Goal: Contribute content: Add original content to the website for others to see

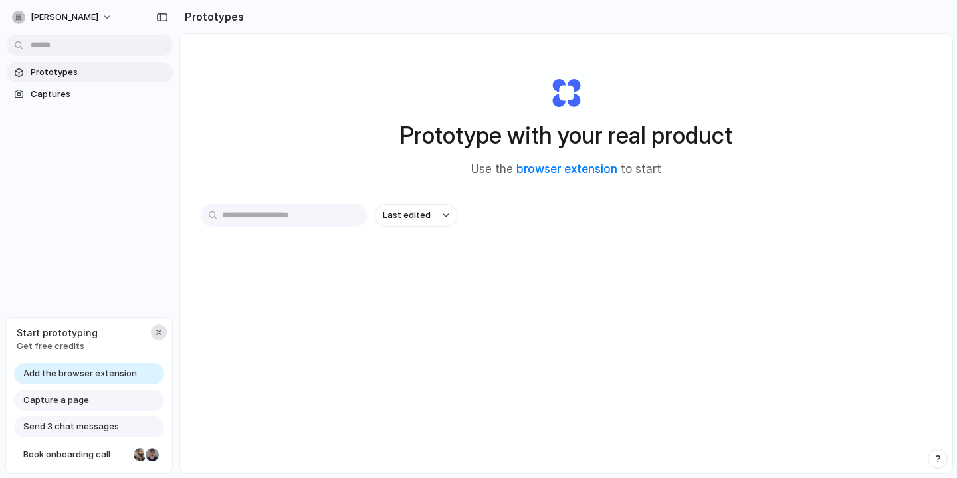
click at [158, 330] on div "button" at bounding box center [159, 332] width 11 height 11
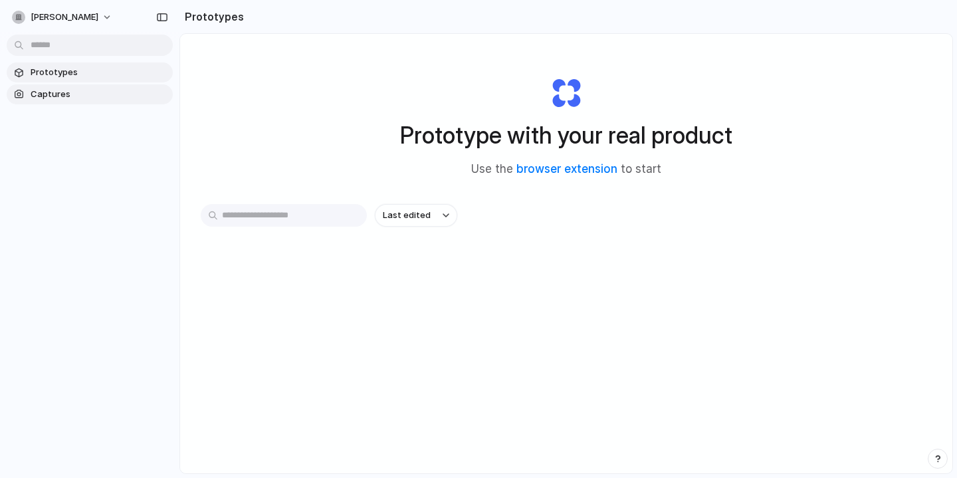
click at [53, 101] on link "Captures" at bounding box center [90, 94] width 166 height 20
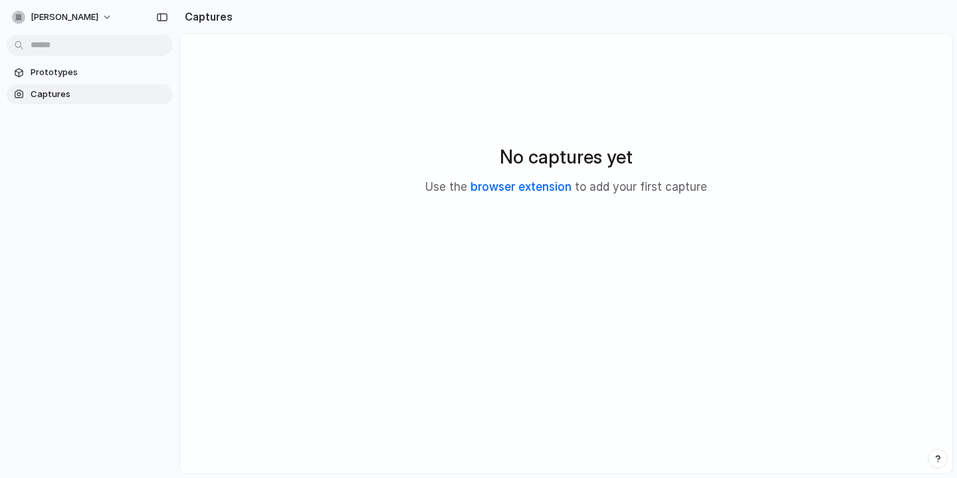
click at [513, 185] on link "browser extension" at bounding box center [521, 186] width 101 height 13
click at [82, 76] on span "Prototypes" at bounding box center [99, 72] width 137 height 13
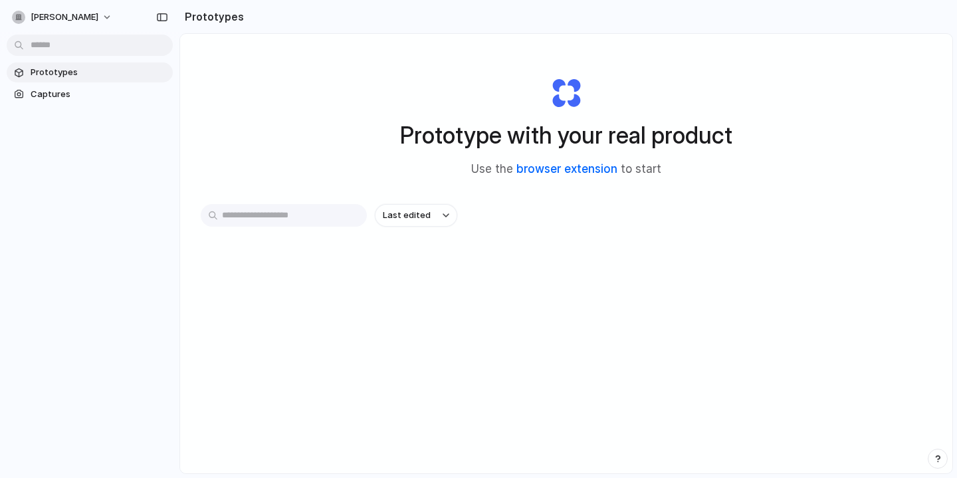
click at [564, 168] on link "browser extension" at bounding box center [567, 168] width 101 height 13
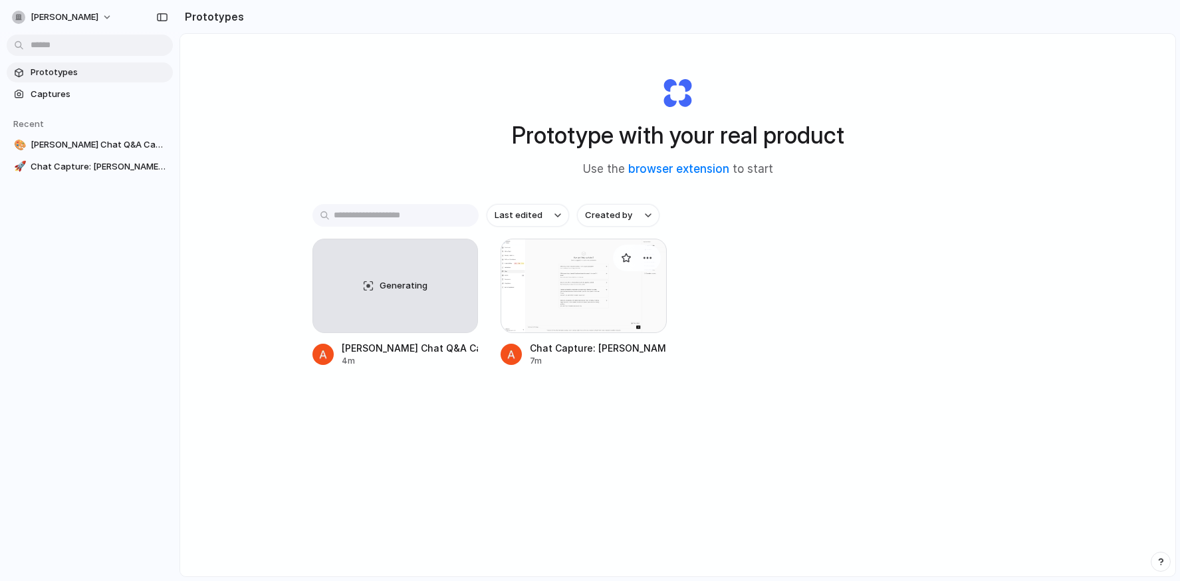
click at [547, 278] on div at bounding box center [584, 286] width 166 height 94
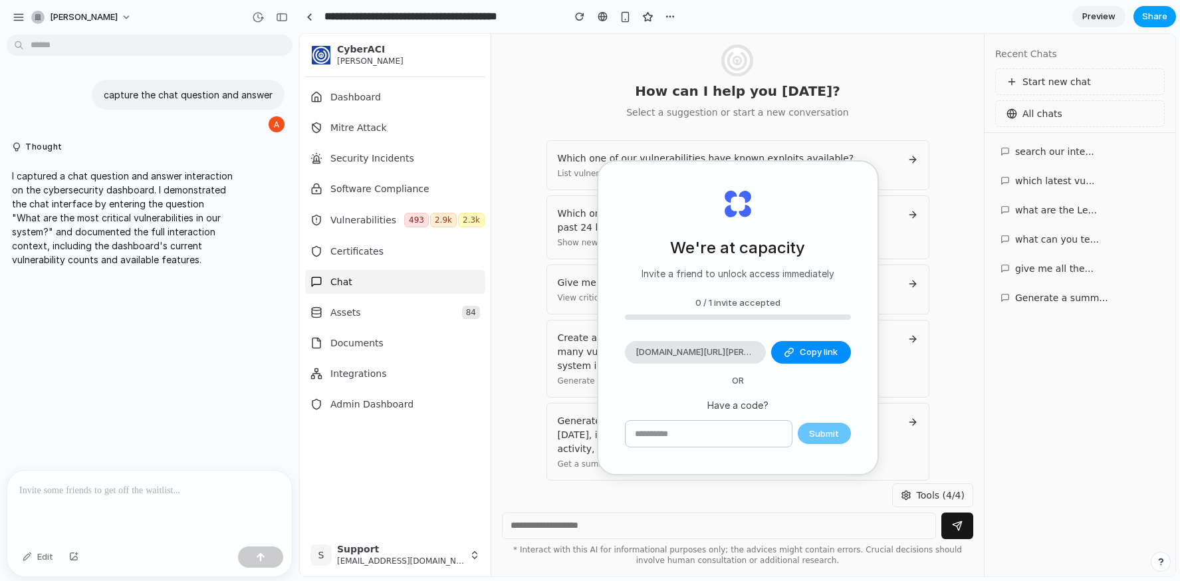
click at [957, 18] on span "Share" at bounding box center [1154, 16] width 25 height 13
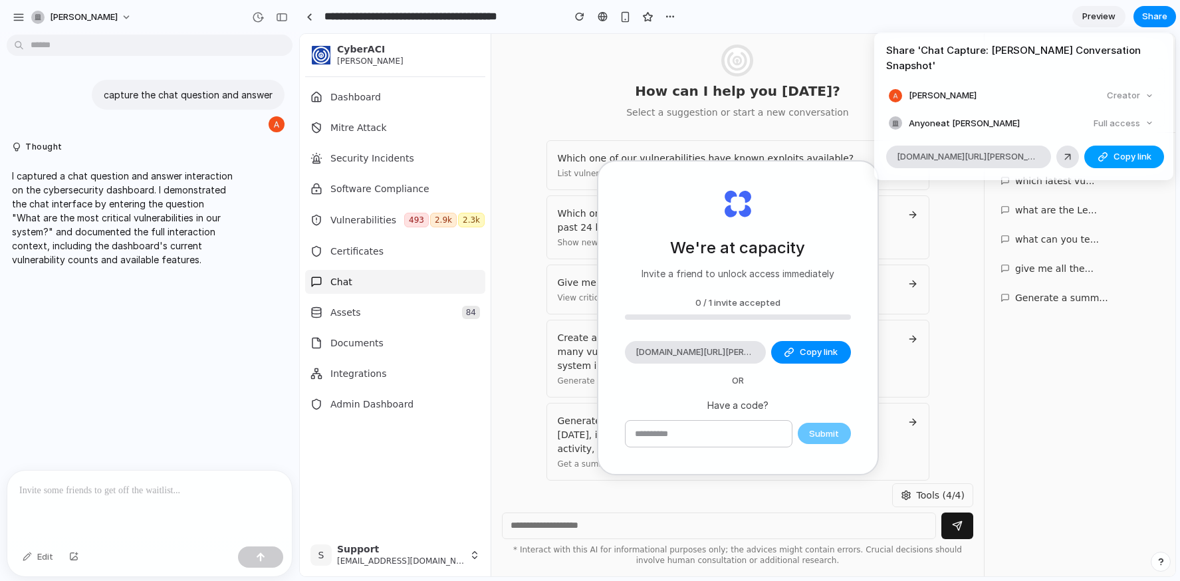
click at [957, 152] on div "button" at bounding box center [1103, 157] width 11 height 11
click at [706, 186] on div "Share ' Chat Capture: Minerva Conversation Snapshot ' Alex Möshammer Creator An…" at bounding box center [590, 290] width 1180 height 581
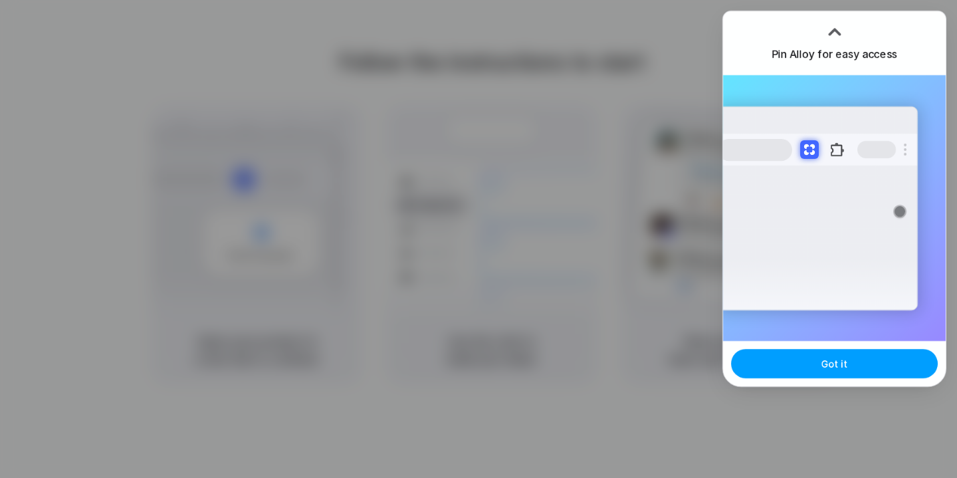
click at [820, 363] on button "Got it" at bounding box center [834, 363] width 207 height 29
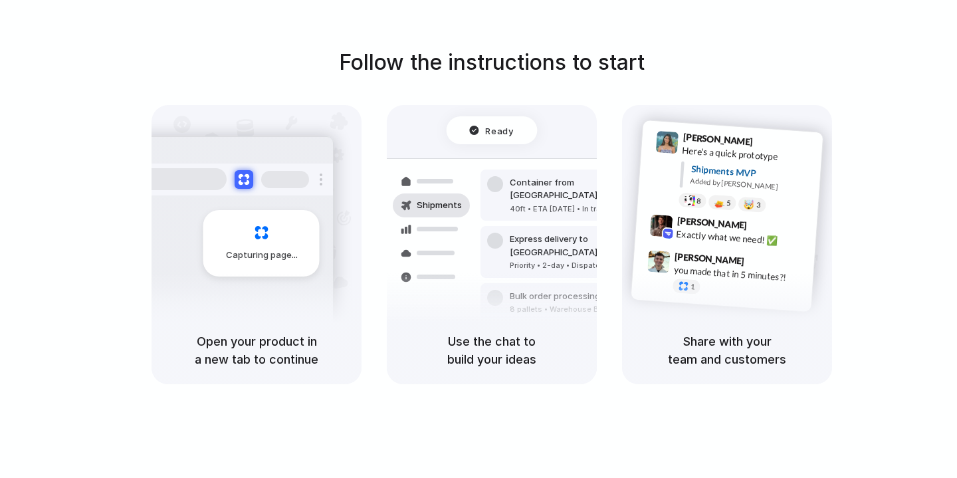
click at [371, 76] on h1 "Follow the instructions to start" at bounding box center [492, 63] width 306 height 32
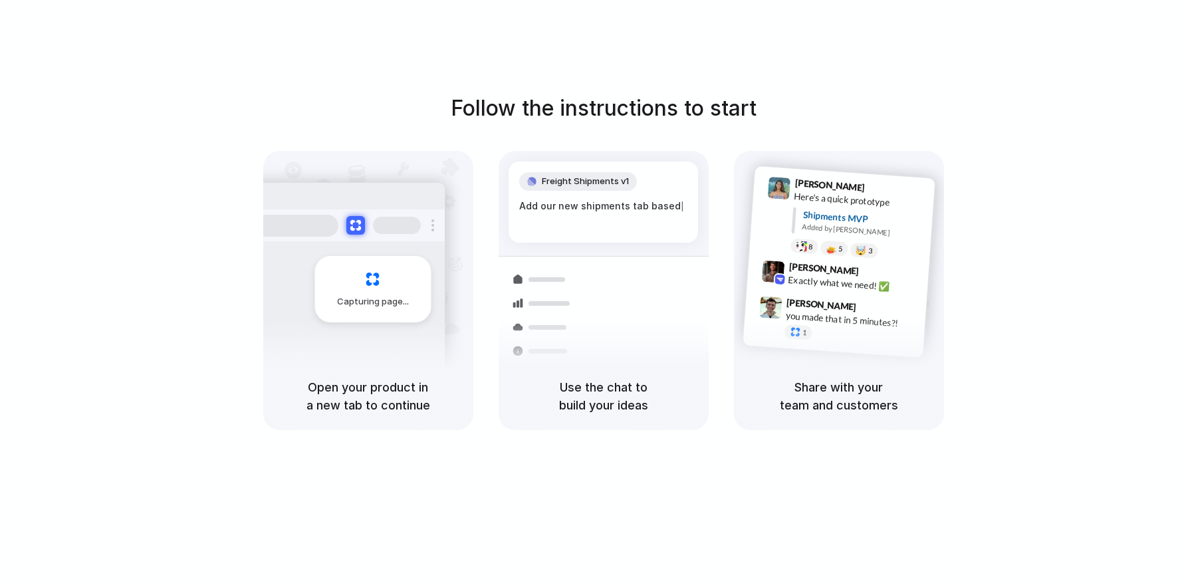
click at [957, 215] on div "Follow the instructions to start Capturing page Open your product in a new tab …" at bounding box center [603, 261] width 1180 height 338
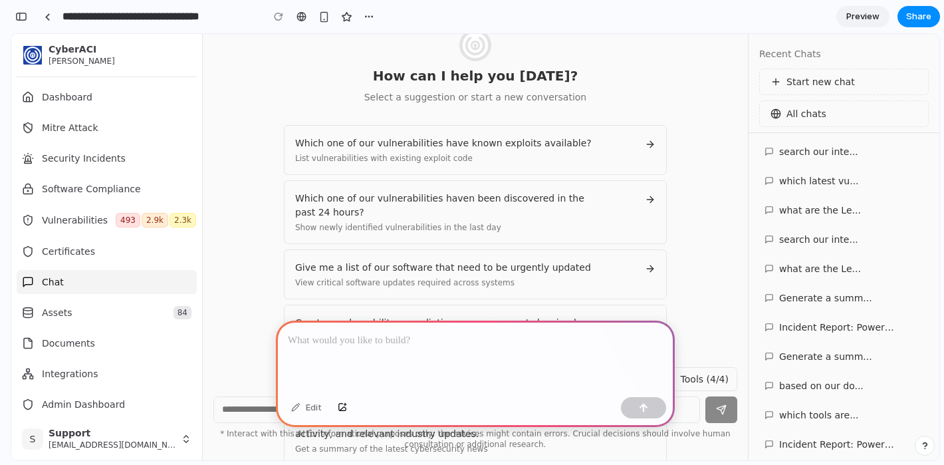
click at [234, 403] on textarea at bounding box center [456, 409] width 487 height 27
type textarea "**********"
click at [328, 350] on div at bounding box center [475, 355] width 399 height 71
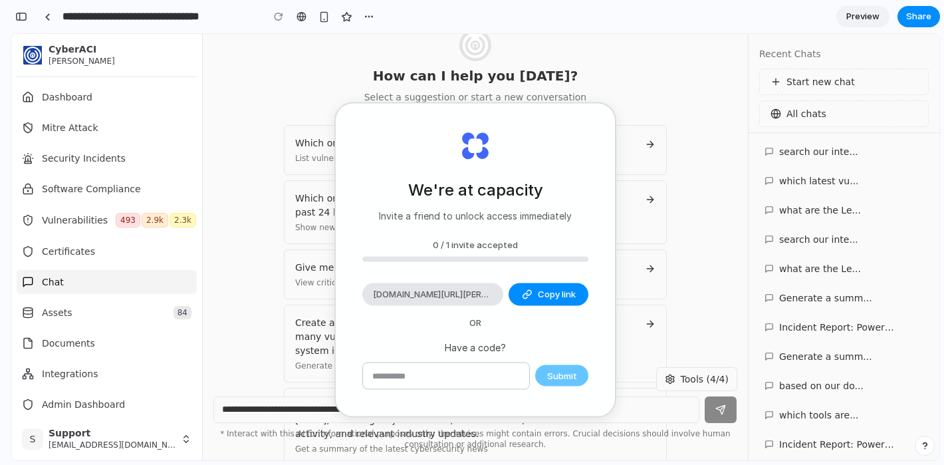
click at [301, 410] on textarea "**********" at bounding box center [456, 409] width 486 height 27
click at [671, 412] on textarea "**********" at bounding box center [456, 409] width 486 height 27
click at [572, 293] on span "Copy link" at bounding box center [557, 294] width 38 height 13
click at [666, 414] on textarea "**********" at bounding box center [456, 409] width 486 height 27
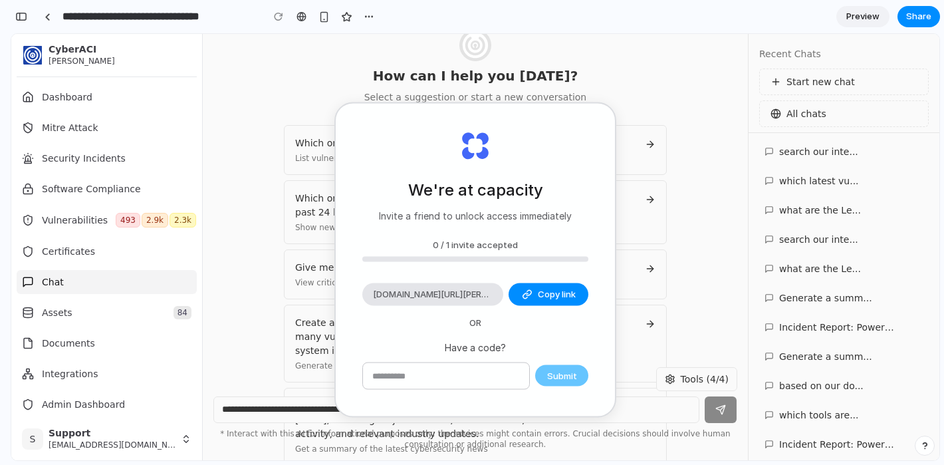
type textarea "**********"
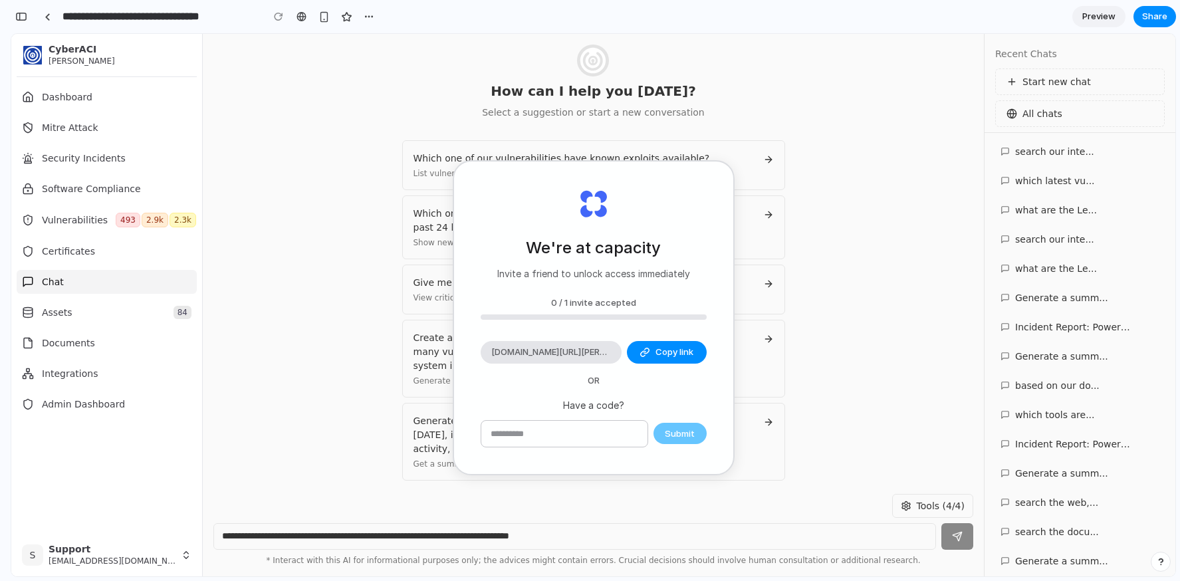
click at [604, 384] on span "OR" at bounding box center [593, 380] width 33 height 13
click at [545, 444] on input "text" at bounding box center [564, 434] width 166 height 27
type input "*******"
click at [678, 426] on button "Submit" at bounding box center [680, 433] width 53 height 21
click at [606, 257] on h2 "We're at capacity" at bounding box center [593, 248] width 135 height 24
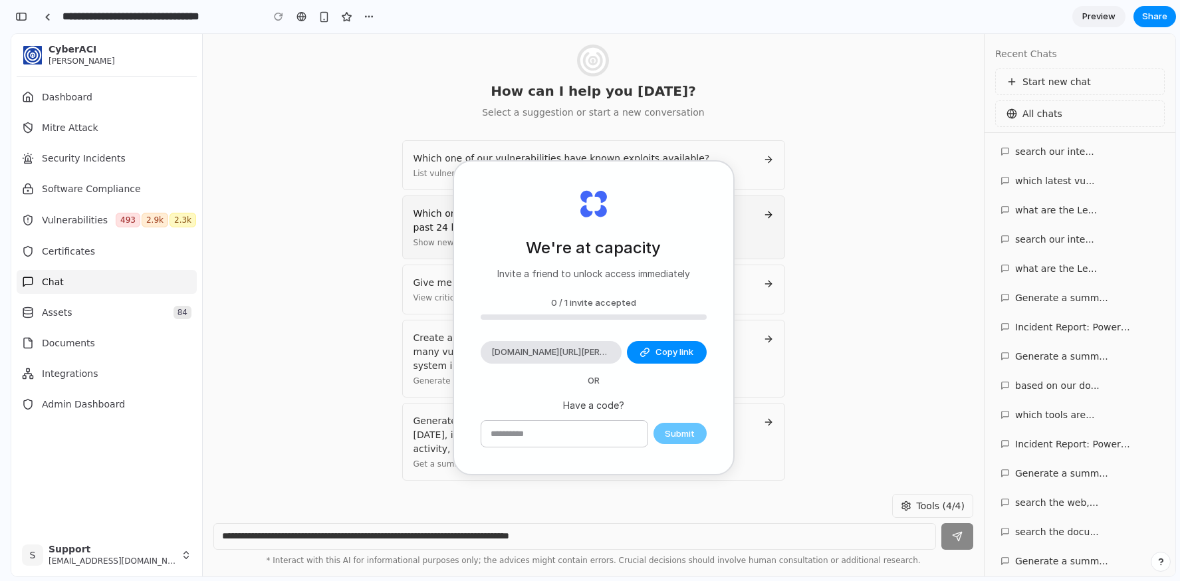
click at [773, 205] on button "Which one of our vulnerabilities haven been discovered in the past 24 hours? Sh…" at bounding box center [593, 227] width 383 height 64
click at [868, 174] on div "How can I help you [DATE]? Select a suggestion or start a new conversation Whic…" at bounding box center [593, 262] width 781 height 457
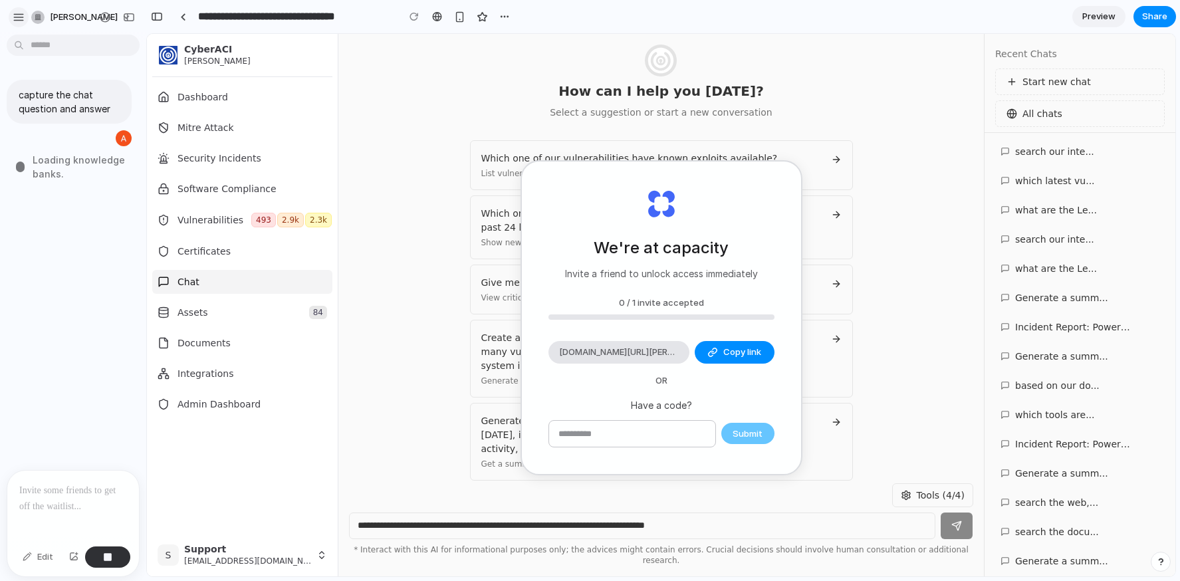
click at [13, 17] on div "button" at bounding box center [19, 17] width 12 height 12
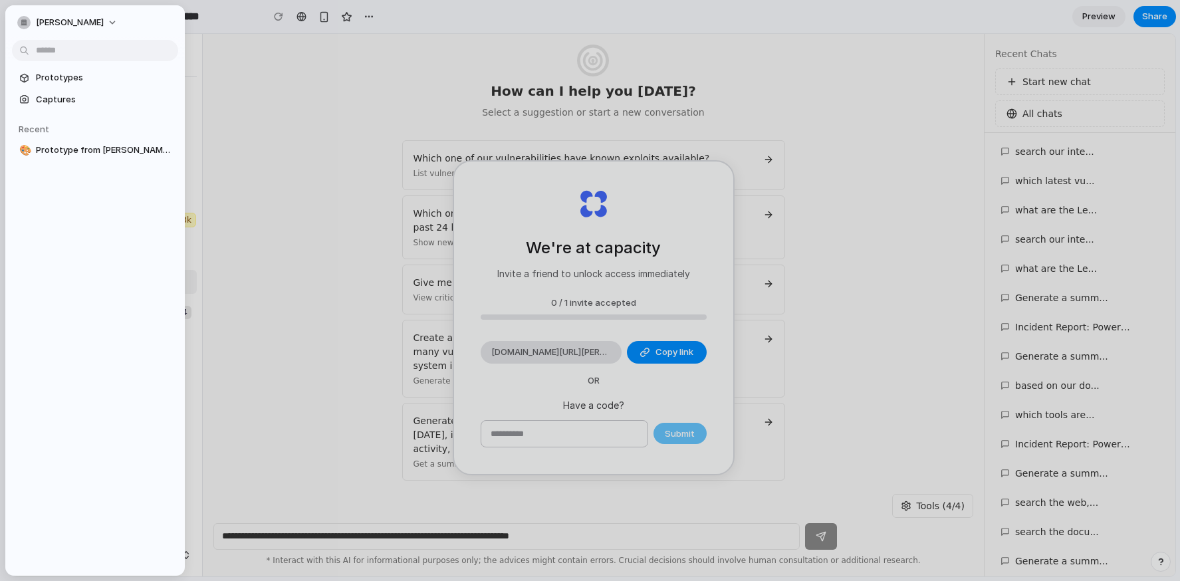
type input "**********"
click at [49, 77] on span "Prototypes" at bounding box center [104, 77] width 137 height 13
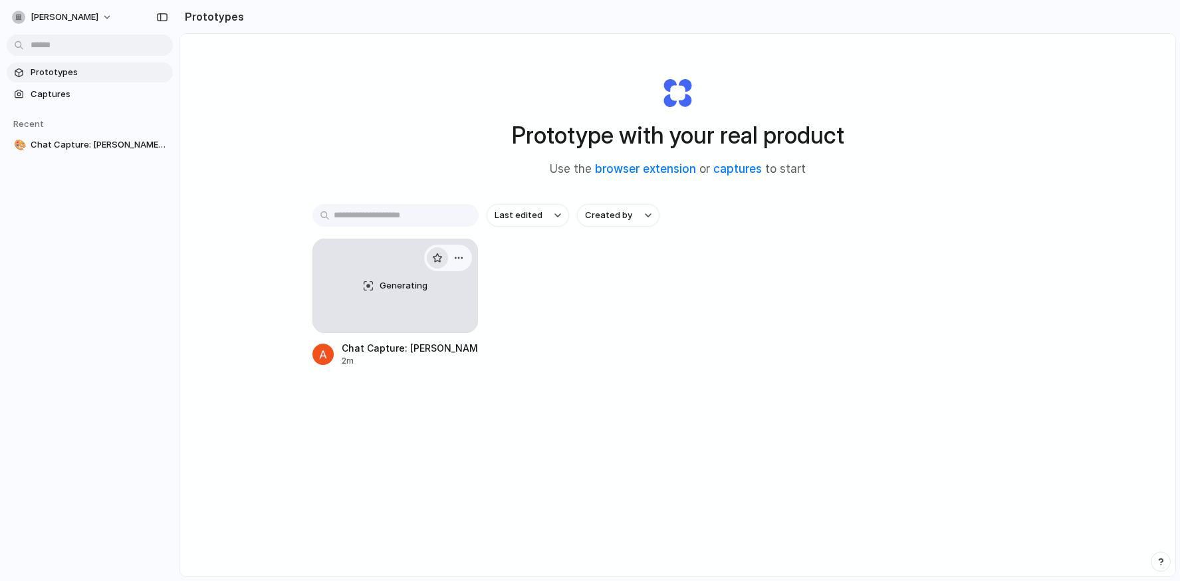
click at [443, 266] on button "button" at bounding box center [437, 257] width 21 height 21
click at [439, 264] on button "button" at bounding box center [437, 257] width 21 height 21
click at [398, 302] on div "Generating" at bounding box center [395, 285] width 165 height 93
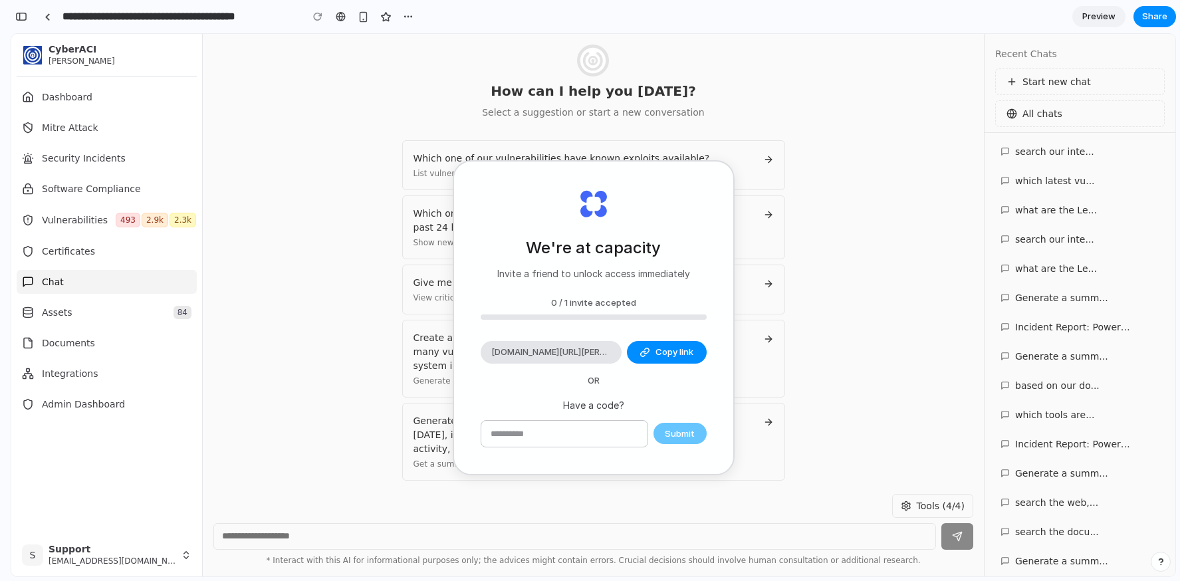
click at [580, 252] on h2 "We're at capacity" at bounding box center [593, 248] width 135 height 24
click at [517, 422] on input "text" at bounding box center [564, 434] width 166 height 27
click at [523, 350] on span "[DOMAIN_NAME][URL][PERSON_NAME]" at bounding box center [551, 352] width 120 height 13
click at [789, 374] on div "How can I help you [DATE]? Select a suggestion or start a new conversation Whic…" at bounding box center [593, 262] width 781 height 457
click at [835, 374] on div "How can I help you [DATE]? Select a suggestion or start a new conversation Whic…" at bounding box center [593, 262] width 781 height 457
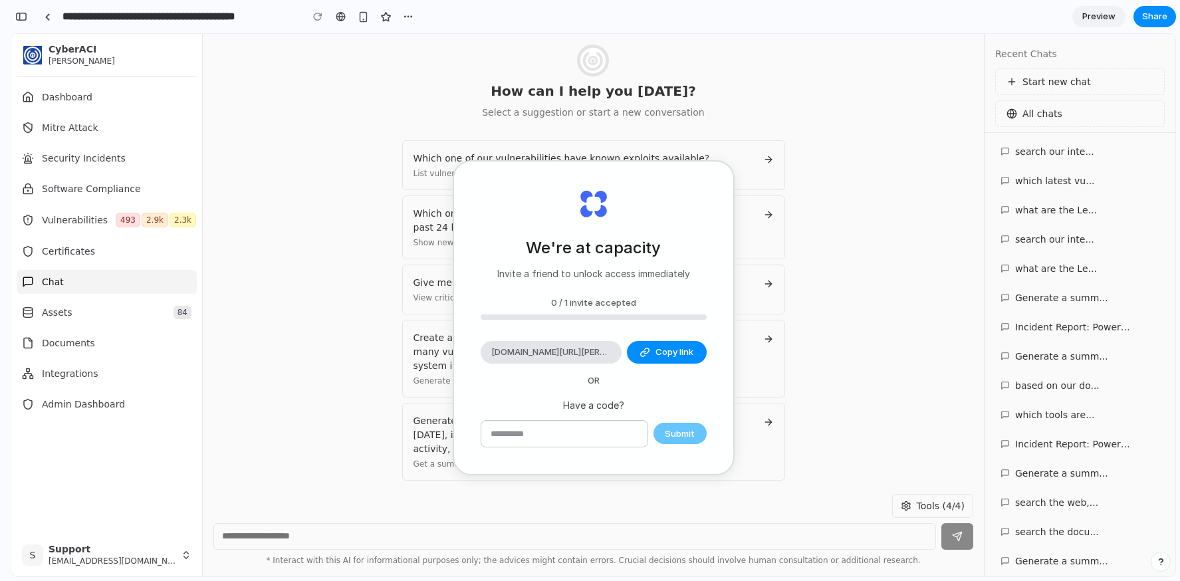
click at [338, 334] on div "How can I help you [DATE]? Select a suggestion or start a new conversation Whic…" at bounding box center [593, 262] width 781 height 457
click at [324, 343] on div "How can I help you [DATE]? Select a suggestion or start a new conversation Whic…" at bounding box center [593, 262] width 781 height 457
click at [769, 247] on button "Which one of our vulnerabilities haven been discovered in the past 24 hours? Sh…" at bounding box center [593, 227] width 383 height 64
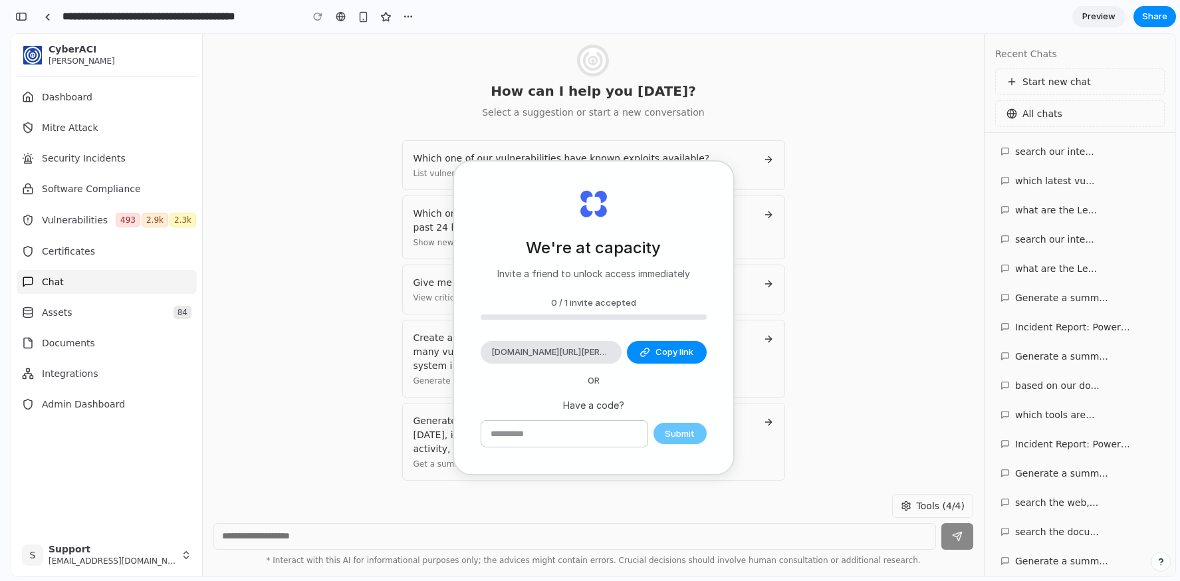
click at [882, 189] on div "How can I help you [DATE]? Select a suggestion or start a new conversation Whic…" at bounding box center [593, 262] width 781 height 457
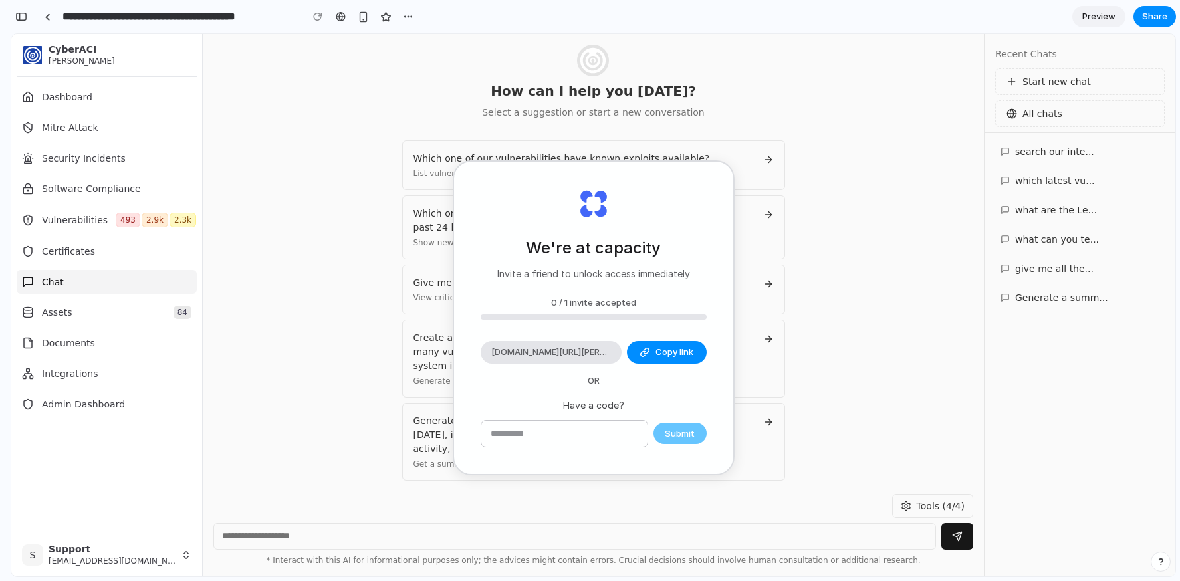
click at [598, 217] on div "We're at capacity Invite a friend to unlock access immediately 0 / 1 invite acc…" at bounding box center [593, 318] width 279 height 312
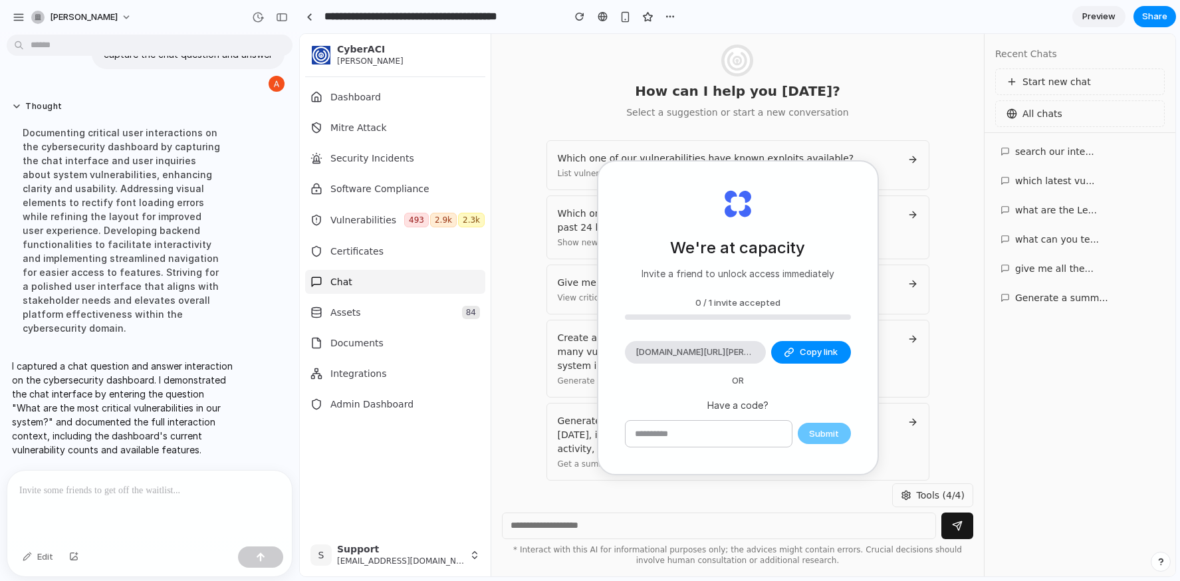
scroll to position [27, 0]
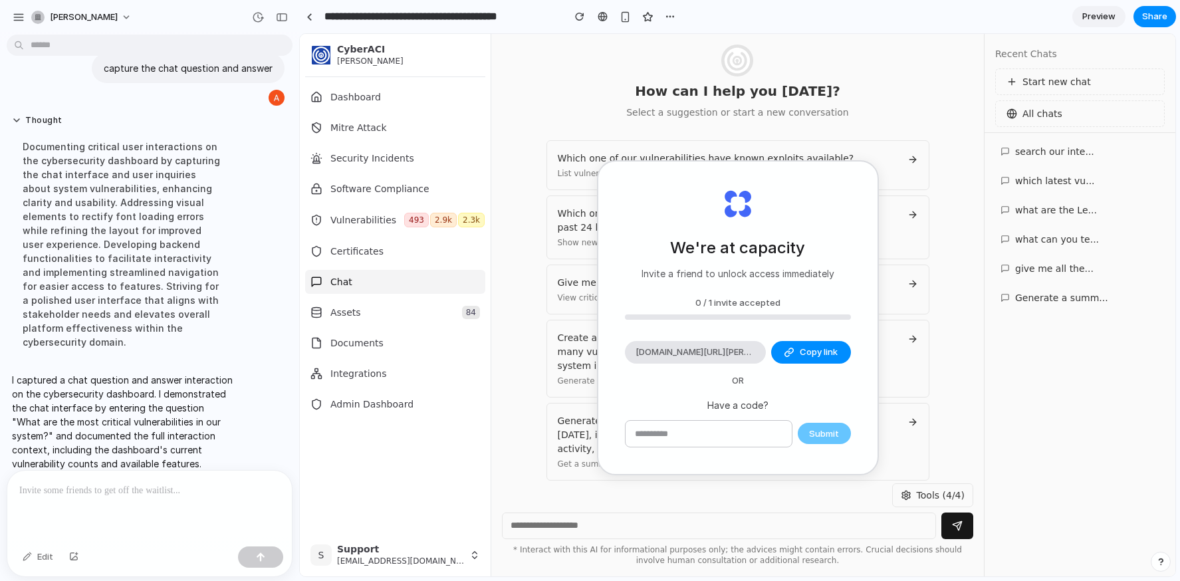
click at [120, 211] on div "Documenting critical user interactions on the cybersecurity dashboard by captur…" at bounding box center [123, 244] width 222 height 225
click at [109, 486] on p at bounding box center [149, 491] width 261 height 16
click at [64, 493] on p at bounding box center [149, 491] width 261 height 16
click at [694, 520] on div "We're at capacity Invite a friend to unlock access immediately 0 / 1 invite acc…" at bounding box center [738, 385] width 282 height 315
click at [587, 535] on textarea at bounding box center [719, 526] width 434 height 27
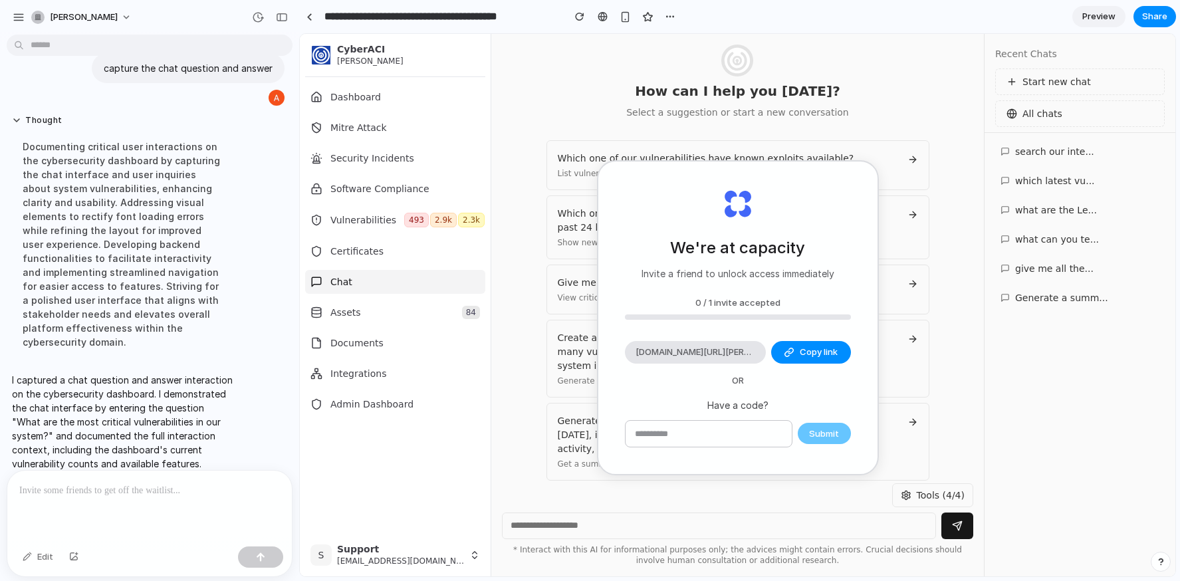
paste textarea "**********"
type textarea "**********"
click at [962, 519] on button "submit" at bounding box center [957, 526] width 32 height 27
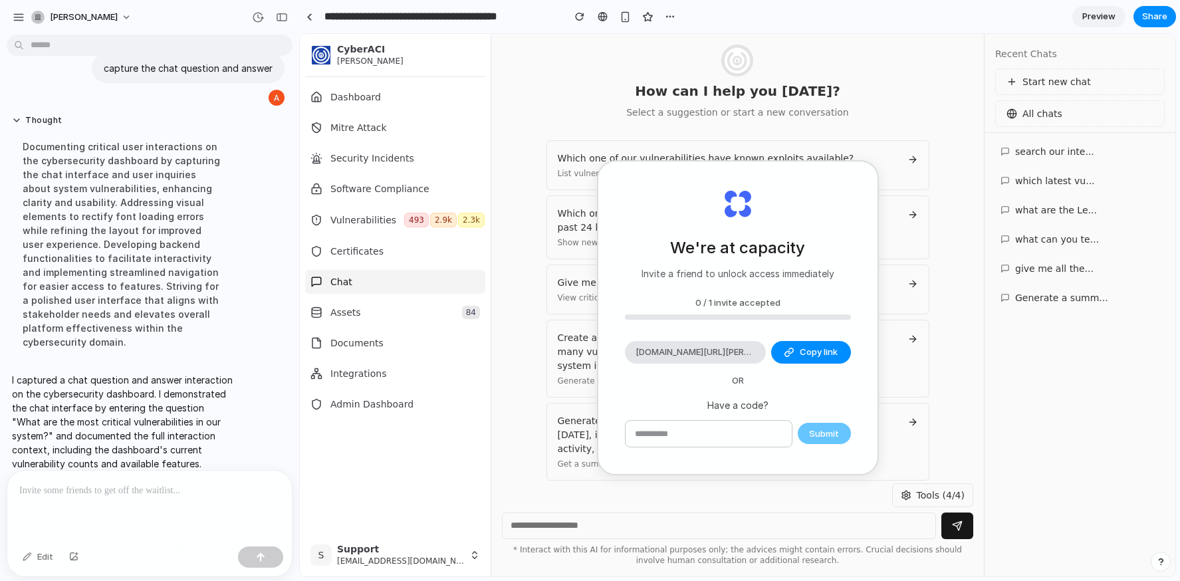
drag, startPoint x: 692, startPoint y: 189, endPoint x: 658, endPoint y: 337, distance: 152.1
click at [661, 336] on div "We're at capacity Invite a friend to unlock access immediately 0 / 1 invite acc…" at bounding box center [737, 318] width 279 height 312
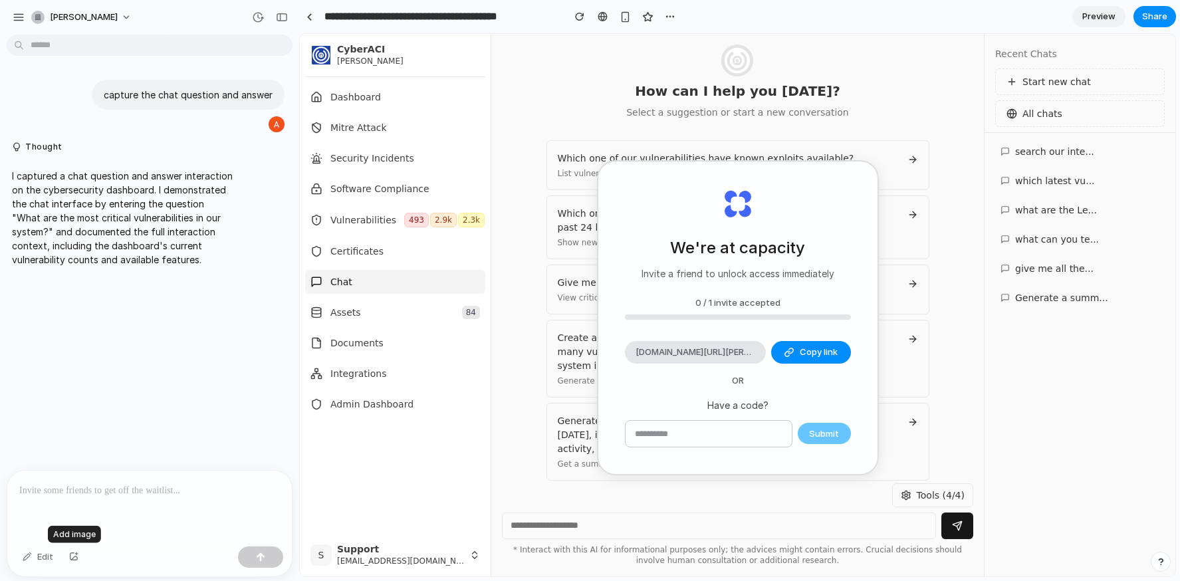
click at [76, 552] on div at bounding box center [73, 557] width 23 height 21
click at [48, 558] on div "Edit" at bounding box center [38, 557] width 44 height 21
click at [47, 558] on div "Edit" at bounding box center [38, 557] width 44 height 21
click at [25, 16] on div "[PERSON_NAME]" at bounding box center [75, 17] width 126 height 21
click at [17, 25] on button "button" at bounding box center [19, 17] width 20 height 20
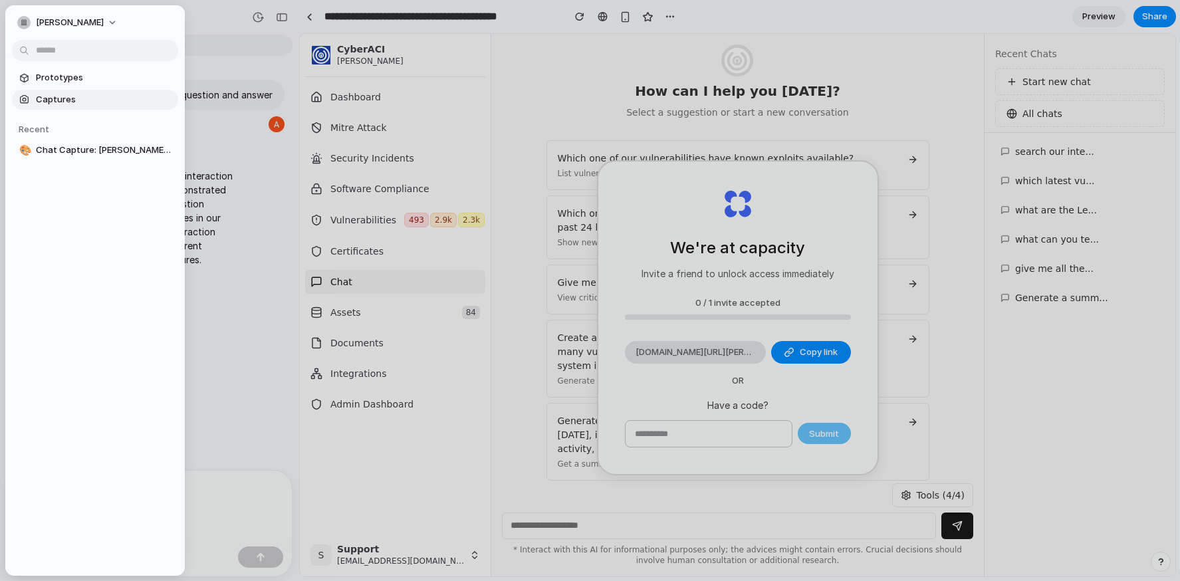
click at [64, 96] on span "Captures" at bounding box center [104, 99] width 137 height 13
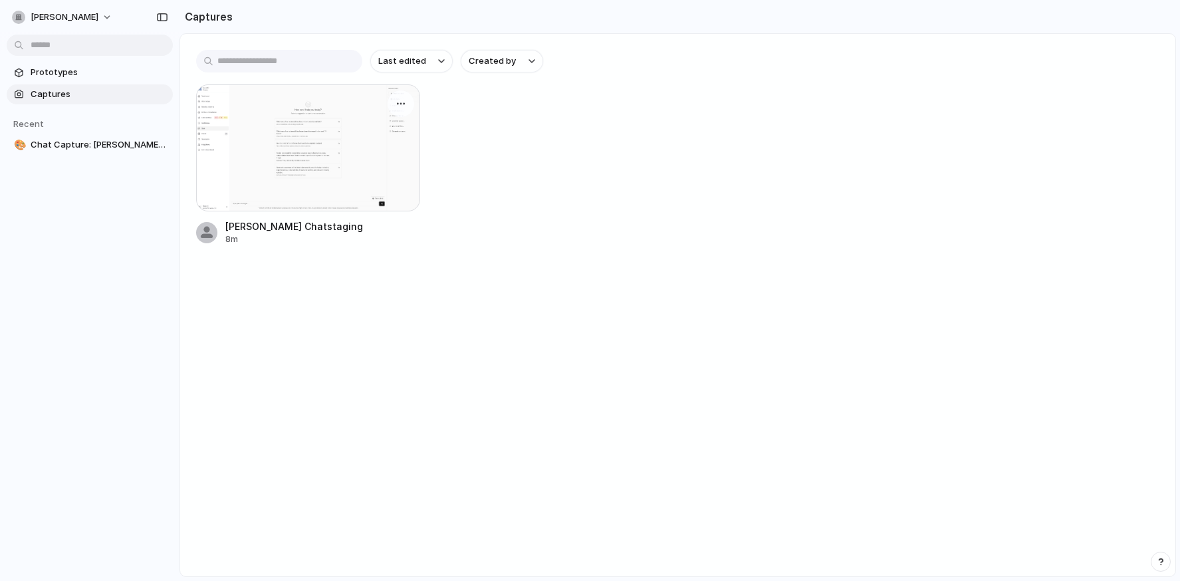
click at [277, 158] on div at bounding box center [308, 147] width 224 height 127
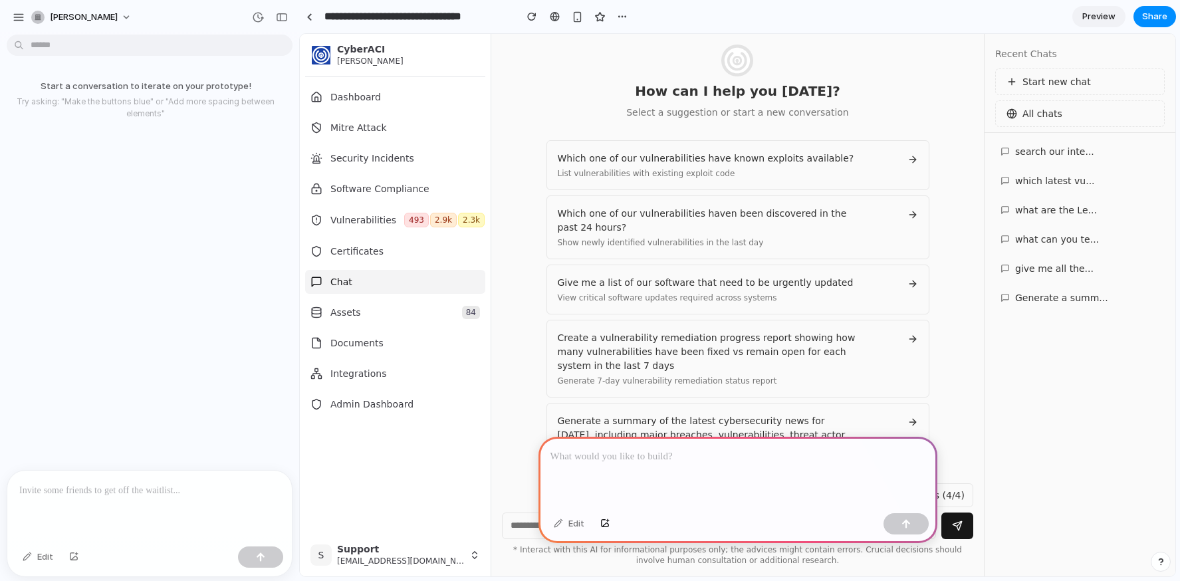
click at [574, 452] on p at bounding box center [738, 457] width 375 height 16
click at [1057, 158] on span "search our inte..." at bounding box center [1054, 151] width 79 height 13
click at [1058, 180] on span "which latest vu..." at bounding box center [1055, 180] width 80 height 13
click at [619, 455] on p "**********" at bounding box center [738, 457] width 375 height 16
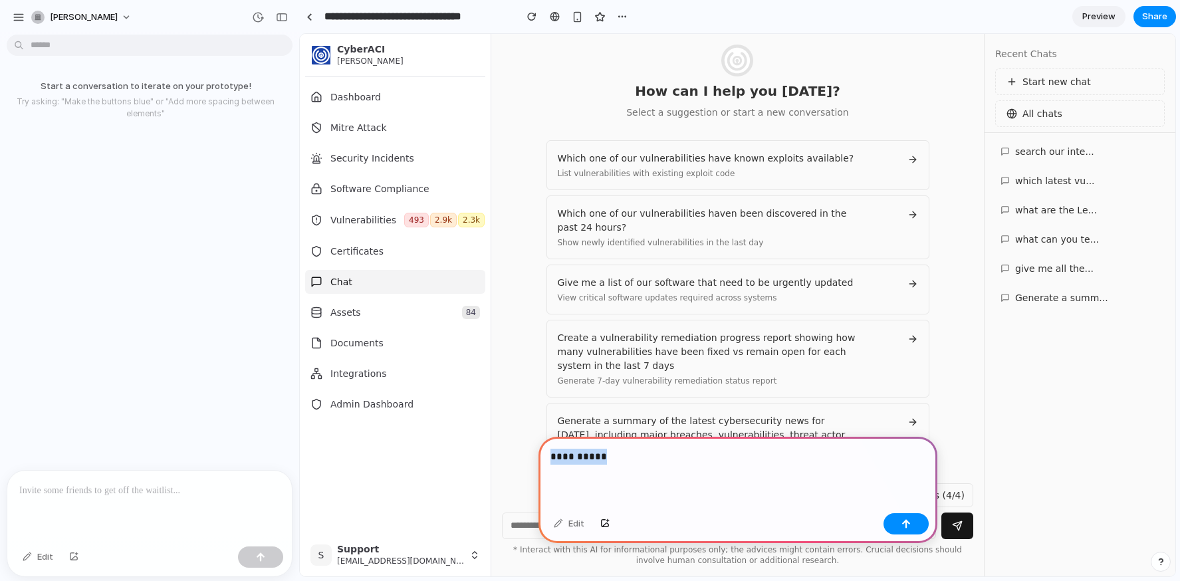
click at [619, 455] on p "**********" at bounding box center [738, 457] width 375 height 16
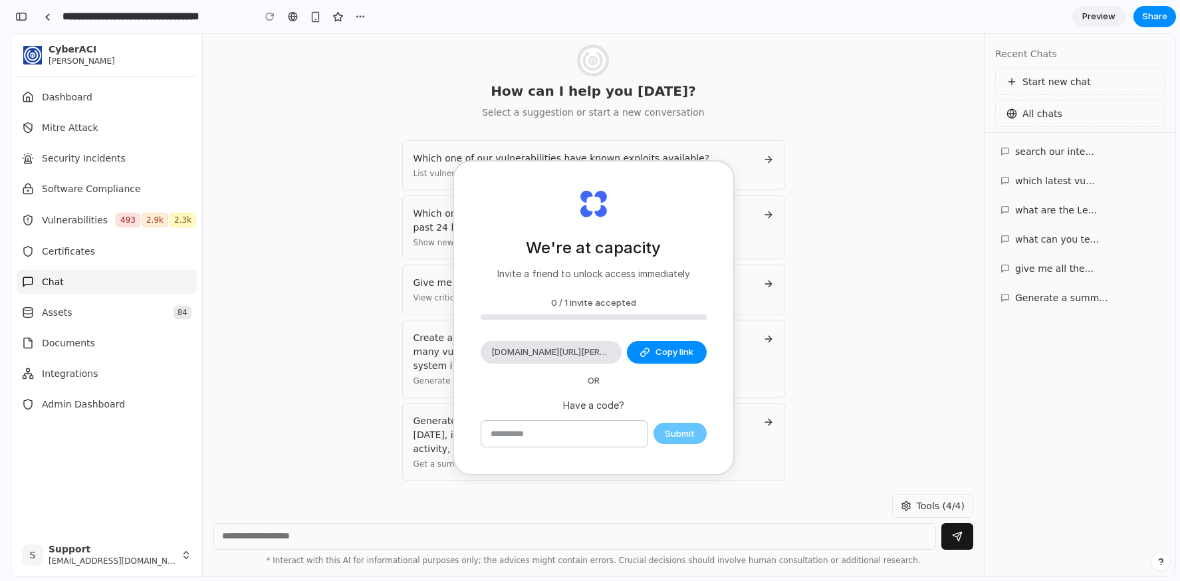
type input "**********"
click at [322, 540] on textarea at bounding box center [574, 536] width 723 height 27
paste textarea "**********"
type textarea "**********"
click at [951, 538] on button "submit" at bounding box center [957, 536] width 32 height 27
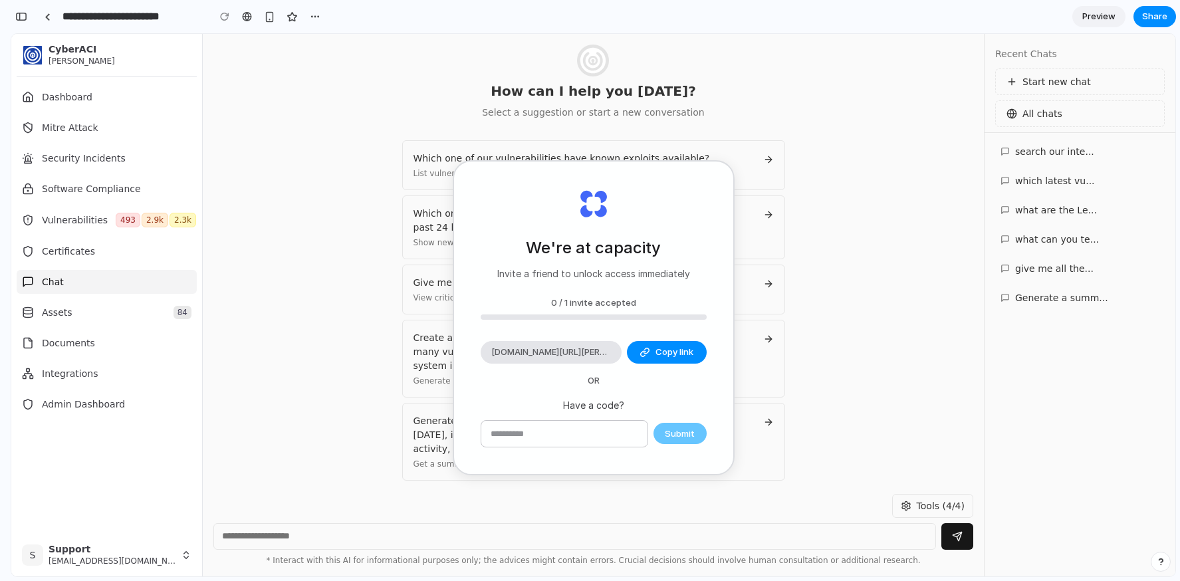
click at [1118, 13] on link "Preview" at bounding box center [1098, 16] width 53 height 21
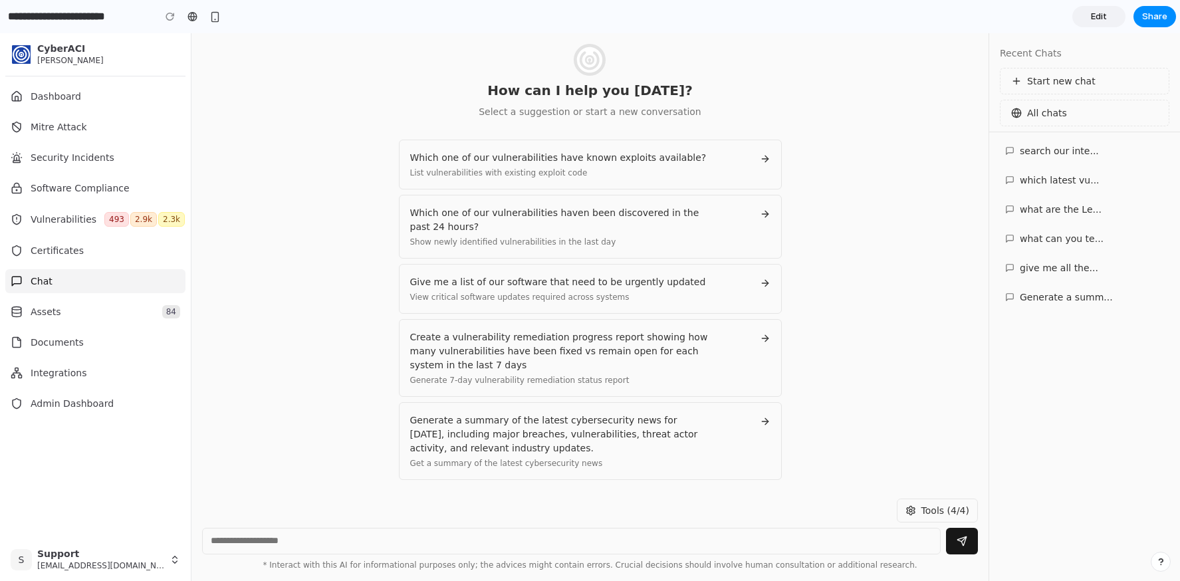
click at [1096, 14] on span "Edit" at bounding box center [1099, 16] width 16 height 13
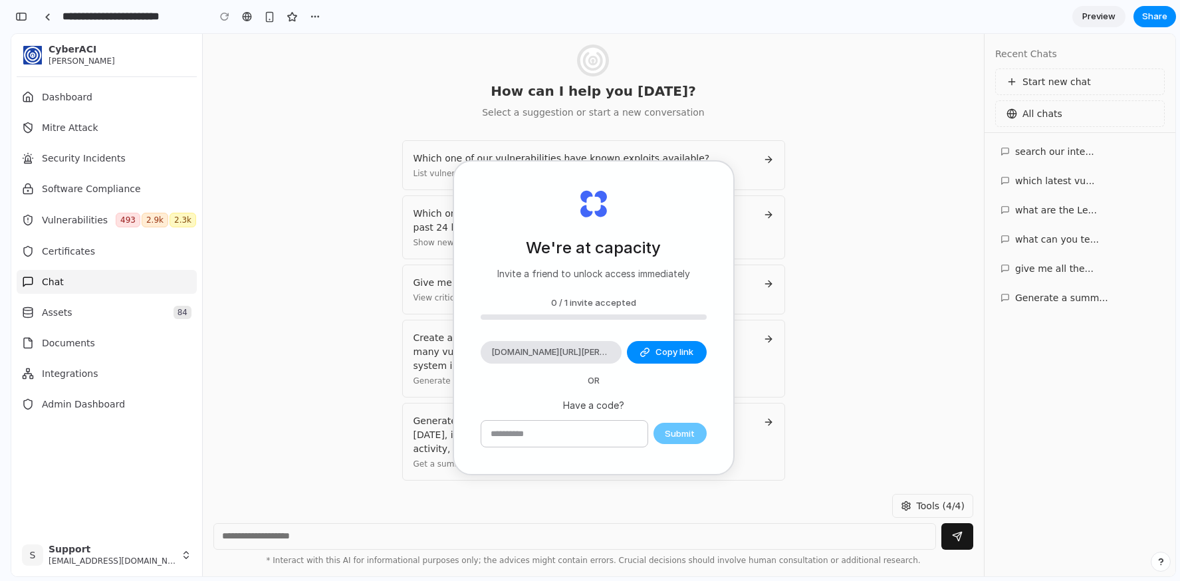
click at [1096, 14] on span "Preview" at bounding box center [1098, 16] width 33 height 13
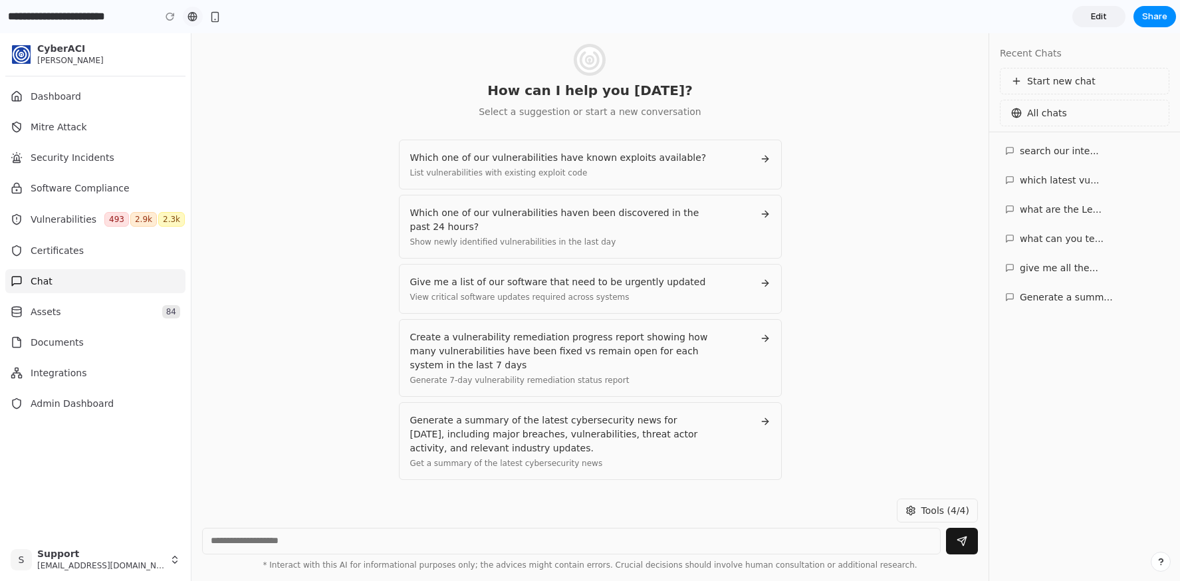
click at [197, 14] on link at bounding box center [193, 17] width 20 height 20
click at [918, 279] on div "How can I help you [DATE]? Select a suggestion or start a new conversation Whic…" at bounding box center [589, 261] width 797 height 457
